Goal: Check status: Check status

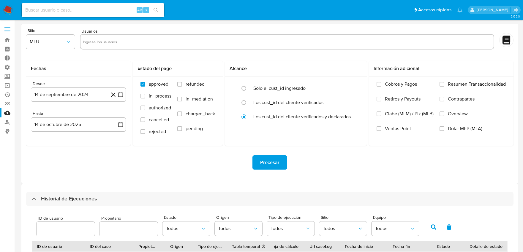
select select "10"
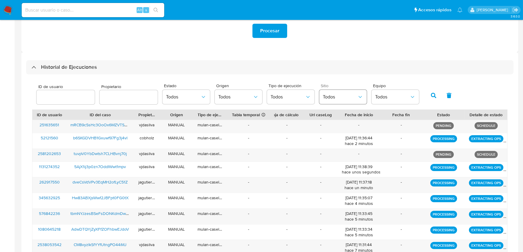
click at [336, 96] on span "Todos" at bounding box center [340, 97] width 34 height 6
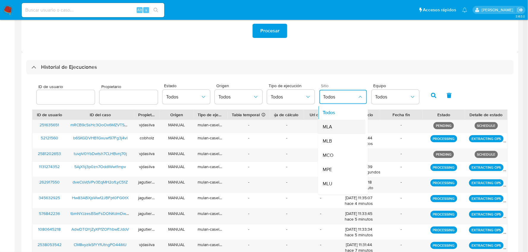
click at [338, 128] on div "MLA" at bounding box center [340, 127] width 34 height 14
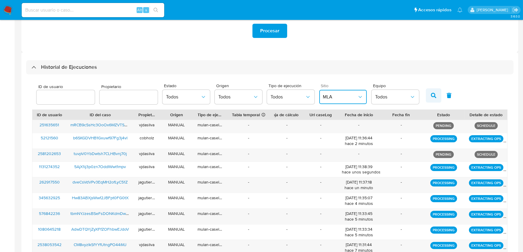
click at [431, 96] on icon "button" at bounding box center [433, 95] width 5 height 5
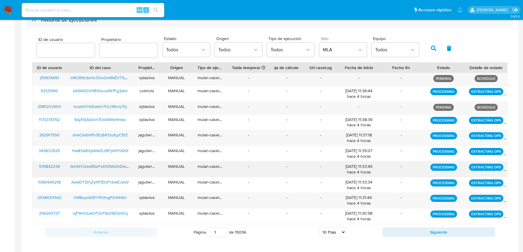
scroll to position [206, 0]
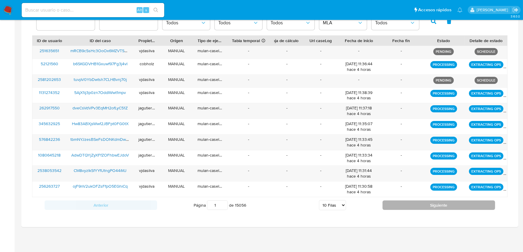
click at [429, 201] on button "Siguiente" at bounding box center [438, 206] width 113 height 10
click at [430, 205] on button "Siguiente" at bounding box center [438, 206] width 113 height 10
click at [430, 206] on button "Siguiente" at bounding box center [438, 206] width 113 height 10
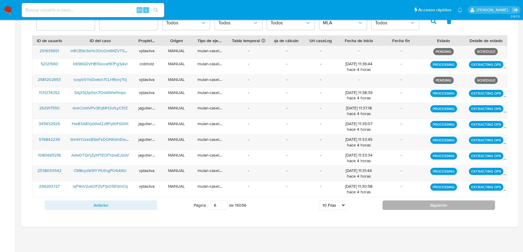
click at [430, 206] on button "Siguiente" at bounding box center [438, 206] width 113 height 10
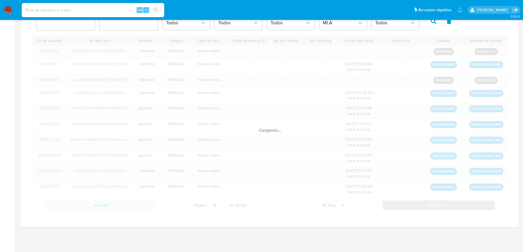
click at [430, 206] on div "ID de usuario ID del caso Propietario Origen Tipo de ejecución Tabla temporal D…" at bounding box center [269, 124] width 475 height 178
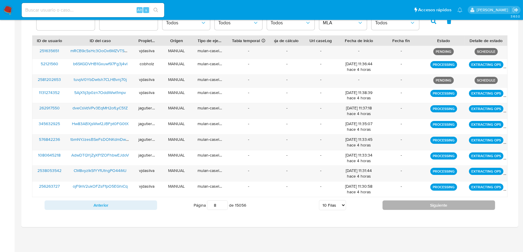
click at [430, 206] on button "Siguiente" at bounding box center [438, 206] width 113 height 10
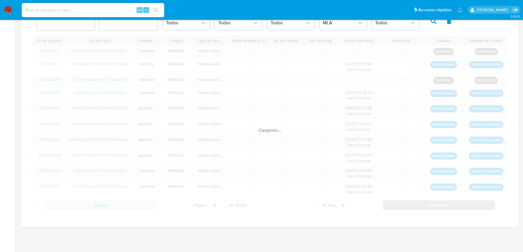
click at [430, 206] on button "Siguiente" at bounding box center [438, 206] width 113 height 10
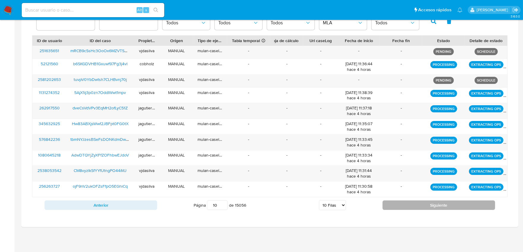
click at [430, 206] on button "Siguiente" at bounding box center [438, 206] width 113 height 10
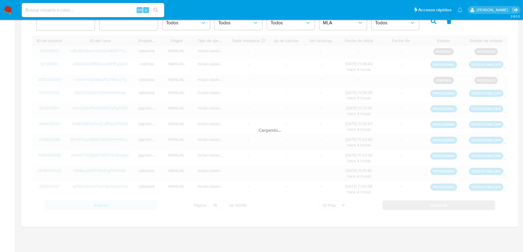
click at [430, 206] on div "ID de usuario ID del caso Propietario Origen Tipo de ejecución Tabla temporal D…" at bounding box center [269, 124] width 475 height 178
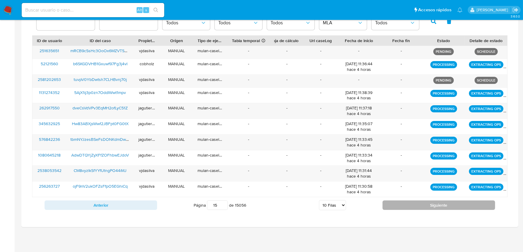
click at [430, 206] on button "Siguiente" at bounding box center [438, 206] width 113 height 10
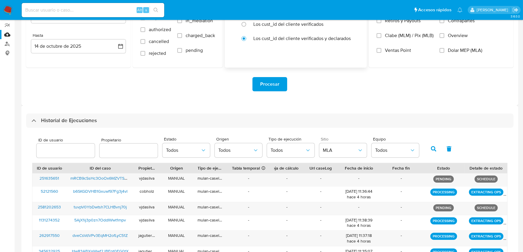
scroll to position [8, 0]
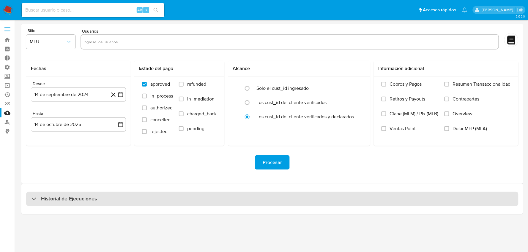
click at [177, 199] on div "Historial de Ejecuciones" at bounding box center [272, 199] width 492 height 14
select select "10"
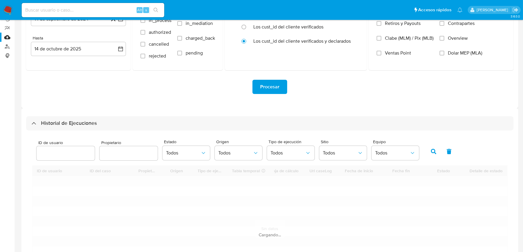
scroll to position [156, 0]
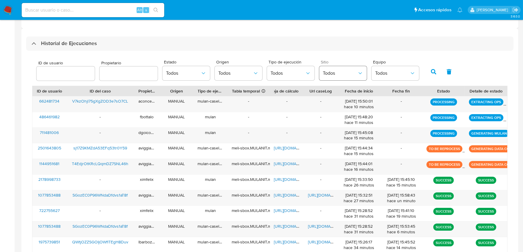
click at [333, 72] on span "Todos" at bounding box center [340, 73] width 34 height 6
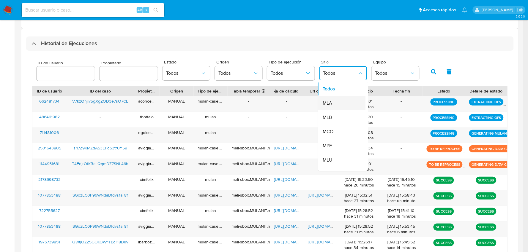
click at [336, 105] on div "MLA" at bounding box center [340, 104] width 34 height 14
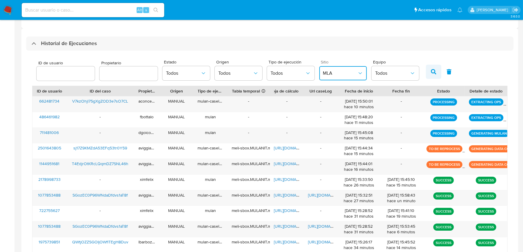
click at [431, 71] on icon "button" at bounding box center [433, 71] width 5 height 5
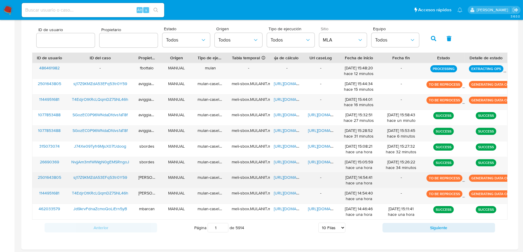
scroll to position [212, 0]
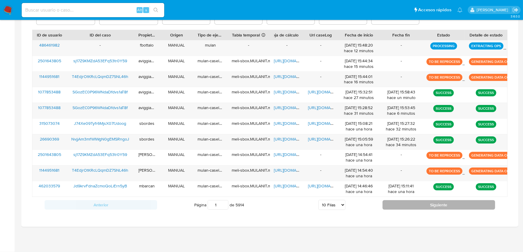
click at [415, 203] on button "Siguiente" at bounding box center [438, 205] width 113 height 10
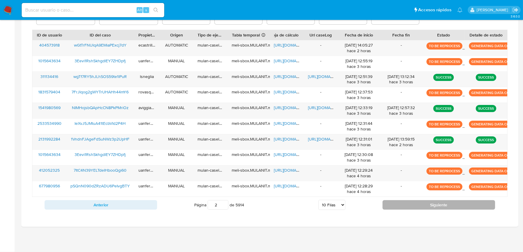
click at [406, 210] on button "Siguiente" at bounding box center [438, 205] width 113 height 10
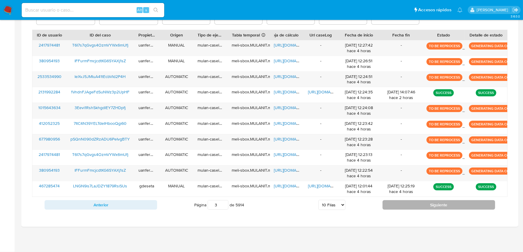
click at [406, 210] on button "Siguiente" at bounding box center [438, 205] width 113 height 10
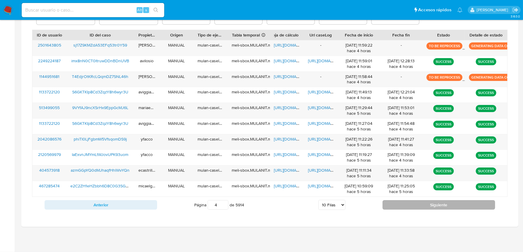
click at [406, 210] on button "Siguiente" at bounding box center [438, 205] width 113 height 10
type input "5"
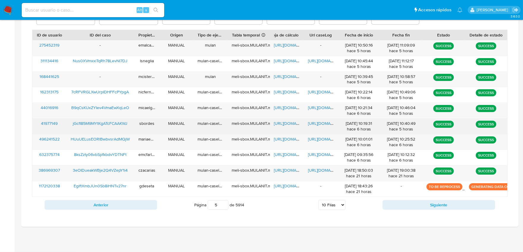
click at [323, 124] on span "[URL][DOMAIN_NAME]" at bounding box center [328, 124] width 41 height 6
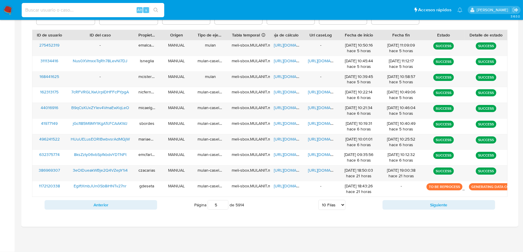
click at [109, 10] on input at bounding box center [93, 10] width 143 height 8
paste input "8CThBbNrjRQjedXwCeKbmoEU"
type input "8CThBbNrjRQjedXwCeKbmoEU"
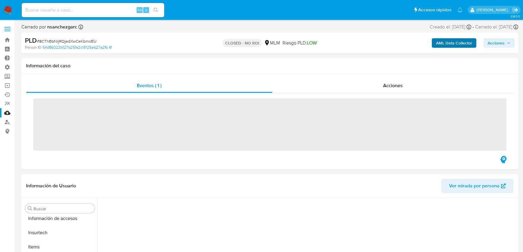
scroll to position [293, 0]
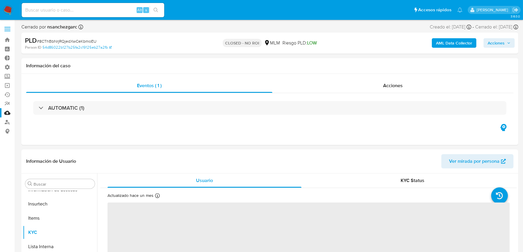
click at [469, 43] on b "AML Data Collector" at bounding box center [454, 43] width 36 height 10
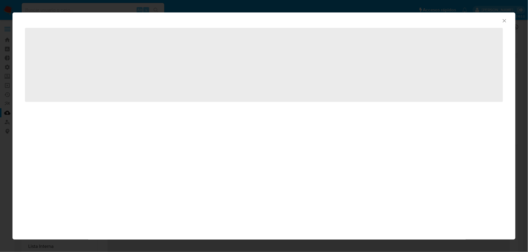
select select "10"
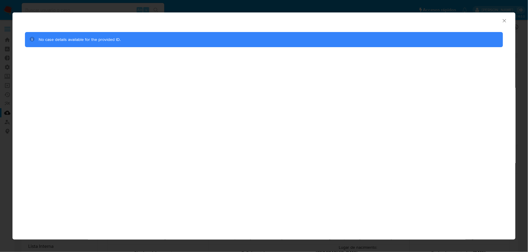
click at [502, 22] on icon "Cerrar ventana" at bounding box center [504, 21] width 6 height 6
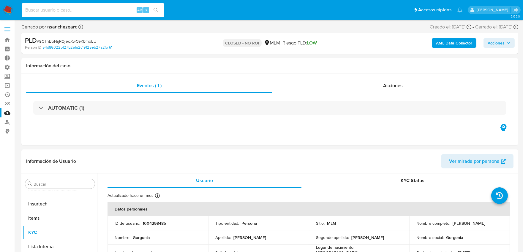
click at [91, 10] on input at bounding box center [93, 10] width 143 height 8
paste input "TnbLoIdkFZ7QXmMoIaEyO0h8"
type input "TnbLoIdkFZ7QXmMoIaEyO0h8"
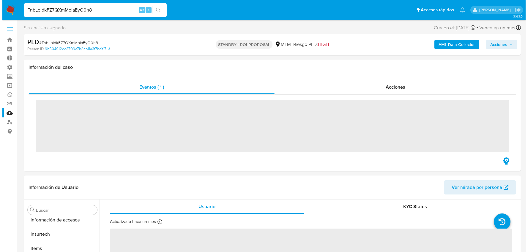
scroll to position [293, 0]
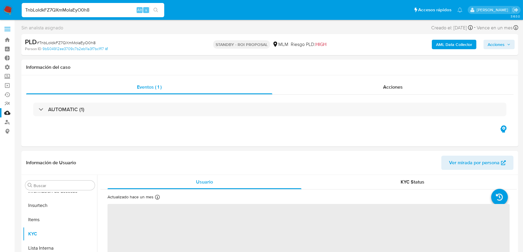
click at [456, 40] on b "AML Data Collector" at bounding box center [454, 45] width 36 height 10
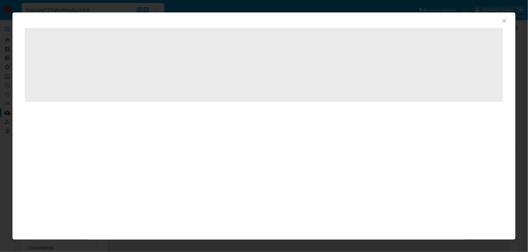
select select "10"
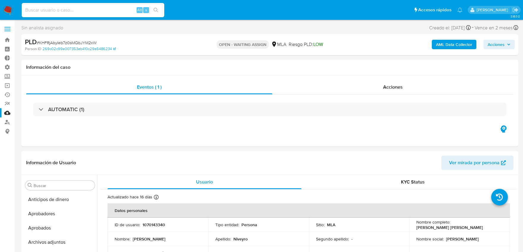
select select "10"
type input "sIDiJCslHRn7iAbXLRQQsulr"
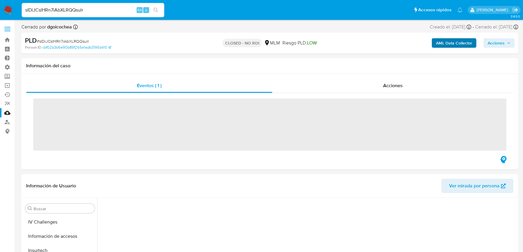
scroll to position [293, 0]
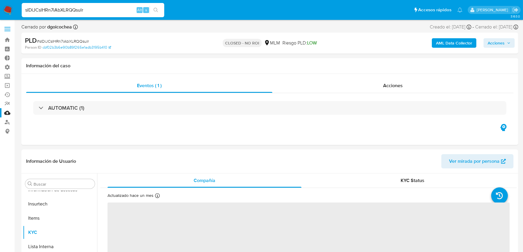
click at [440, 45] on b "AML Data Collector" at bounding box center [454, 43] width 36 height 10
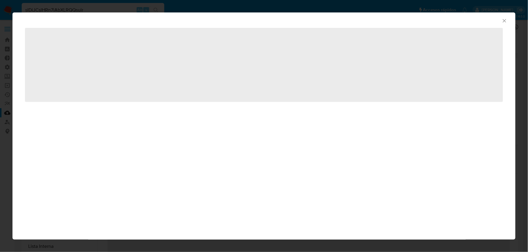
select select "10"
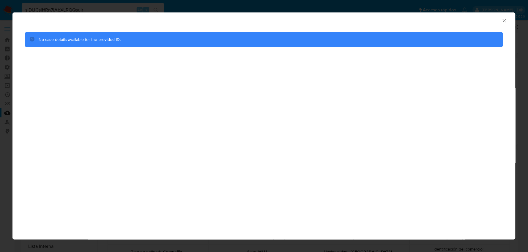
click at [504, 22] on icon "Cerrar ventana" at bounding box center [504, 21] width 6 height 6
